Goal: Transaction & Acquisition: Obtain resource

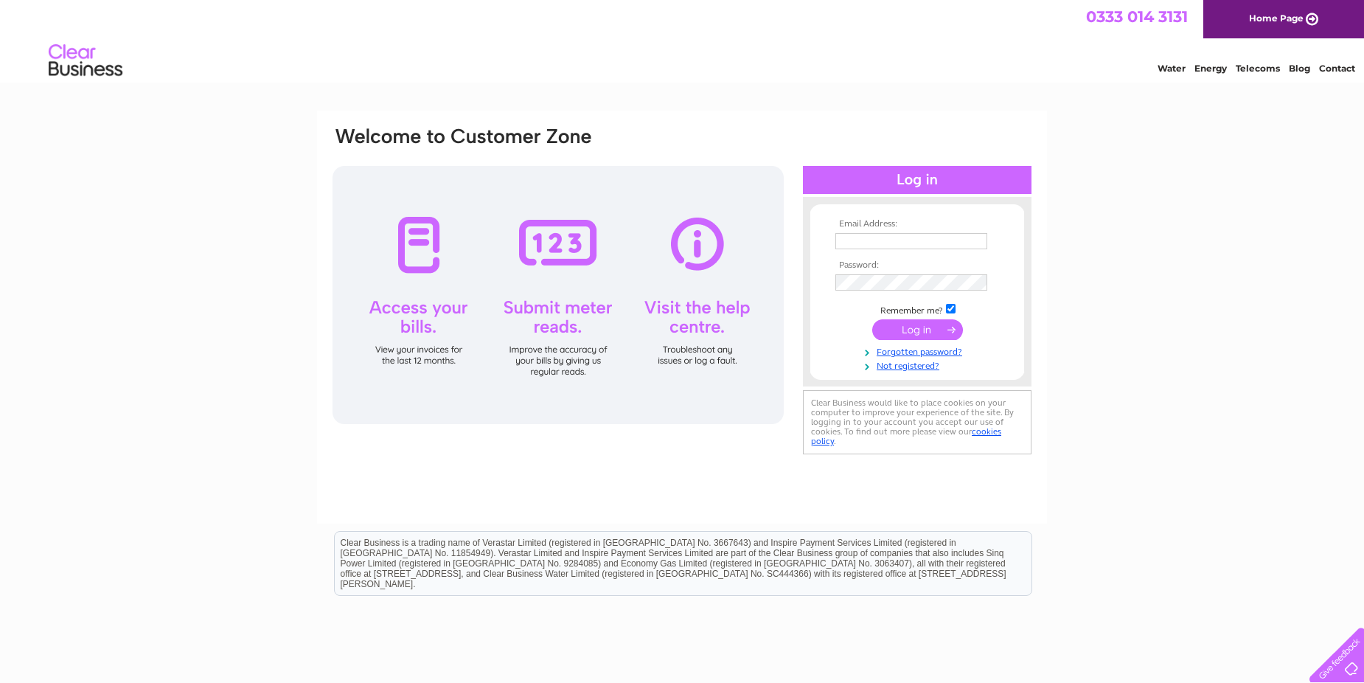
type input "lowcostcommercials@hotmail.com"
click at [900, 333] on input "submit" at bounding box center [917, 329] width 91 height 21
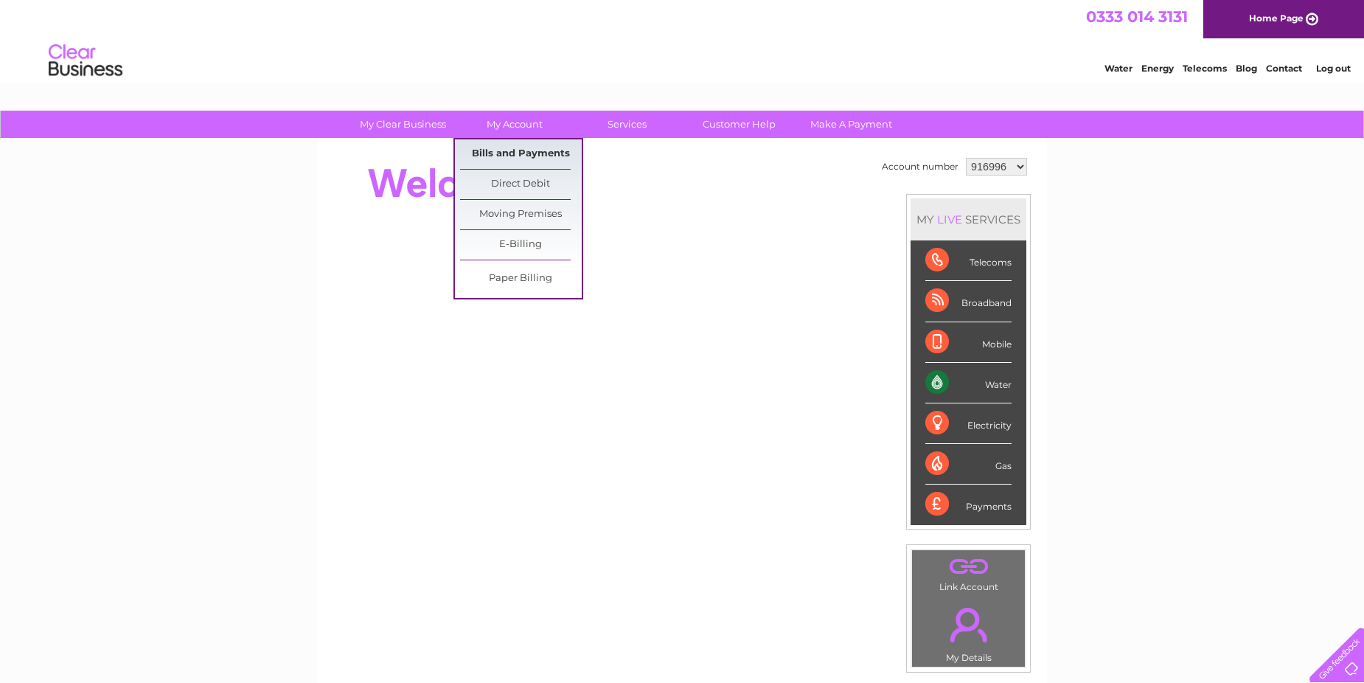
click at [524, 155] on link "Bills and Payments" at bounding box center [521, 153] width 122 height 29
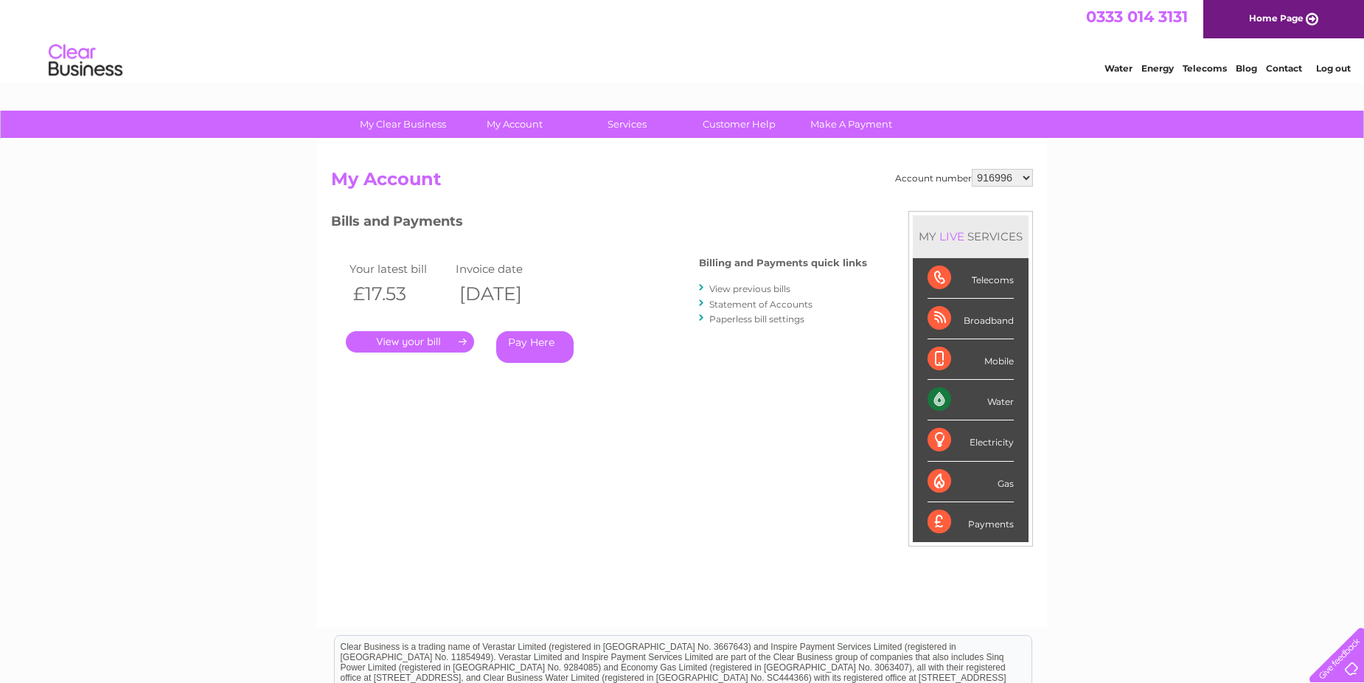
click at [442, 344] on link "." at bounding box center [410, 341] width 128 height 21
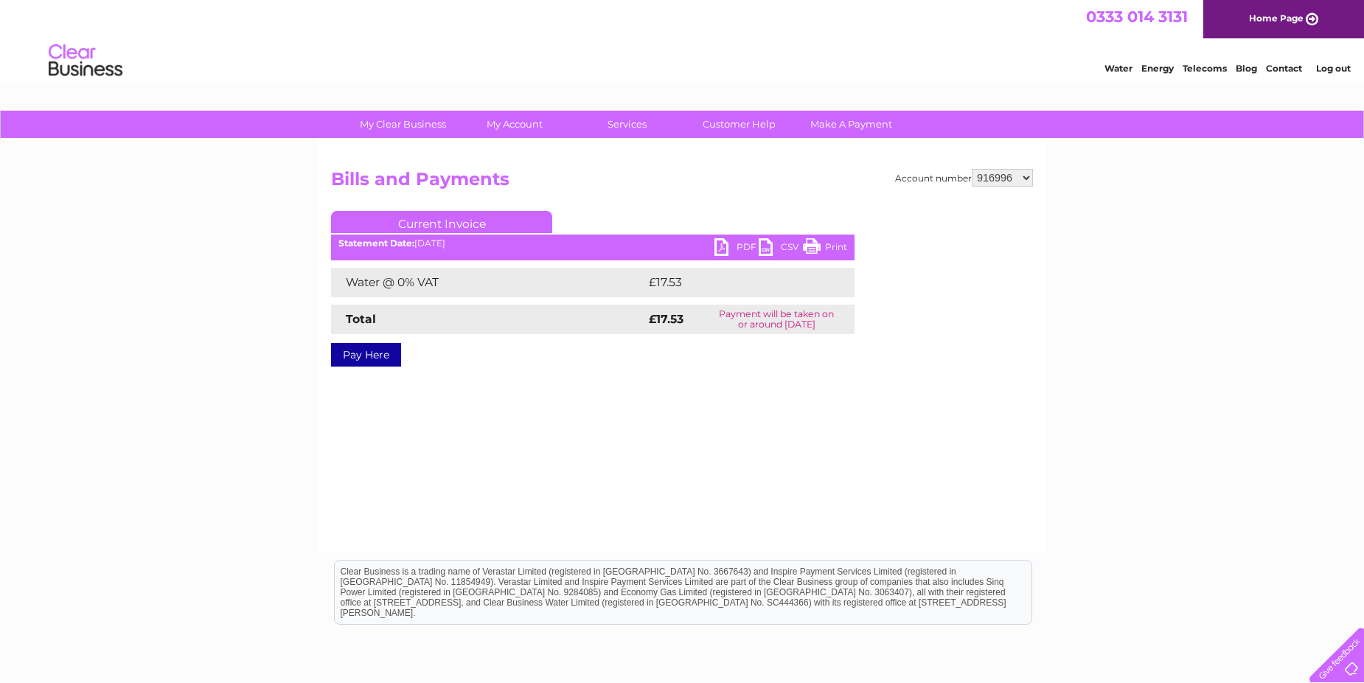
click at [720, 246] on link "PDF" at bounding box center [737, 248] width 44 height 21
click at [1032, 177] on select "916996 992213 1044711" at bounding box center [1002, 178] width 61 height 18
select select "1044711"
click at [973, 169] on select "916996 992213 1044711" at bounding box center [1002, 178] width 61 height 18
click at [779, 442] on div "Account number 916996 992213 1044711 Bills and Payments Current Invoice PDF CSV…" at bounding box center [682, 345] width 730 height 413
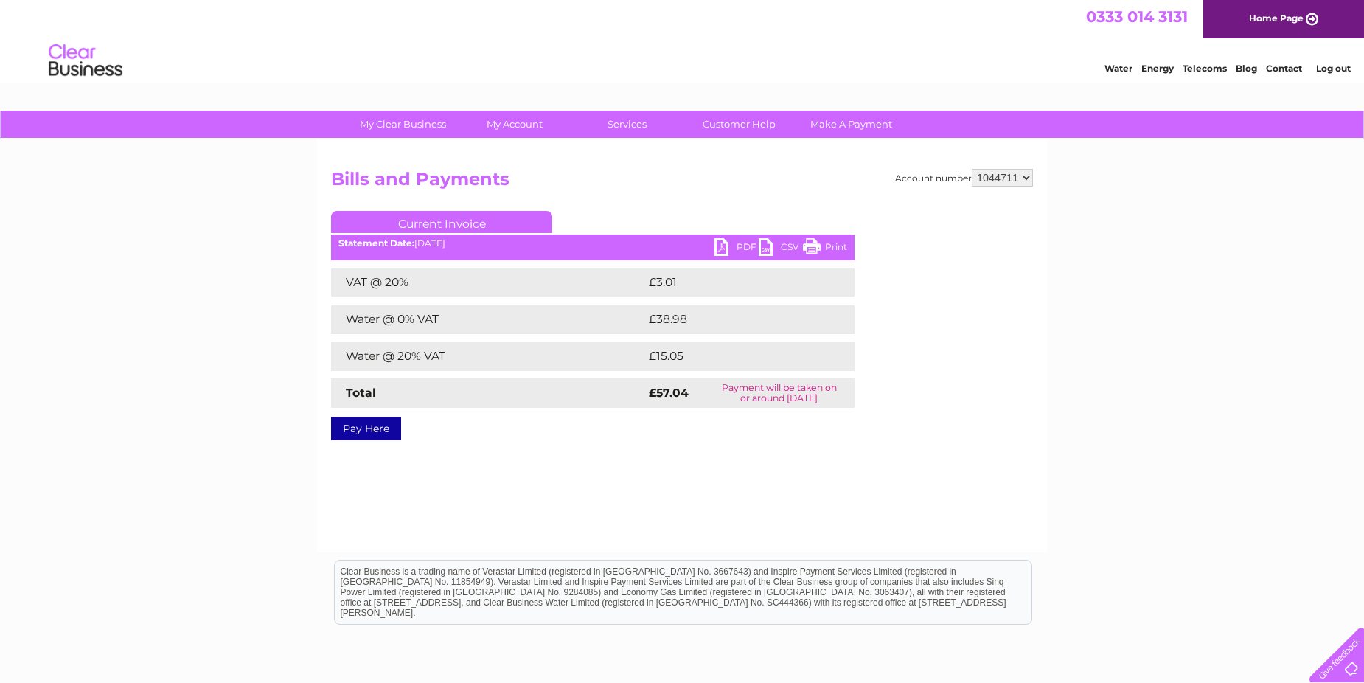
click at [734, 254] on link "PDF" at bounding box center [737, 248] width 44 height 21
